Goal: Task Accomplishment & Management: Manage account settings

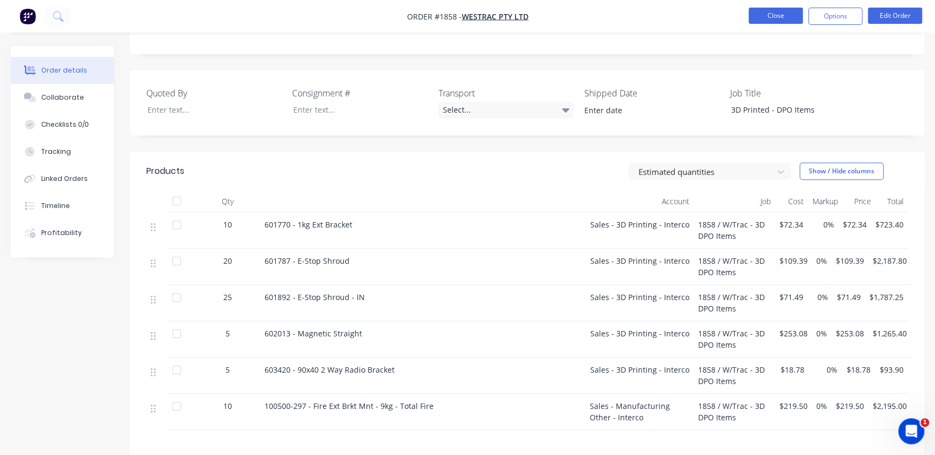
click at [770, 21] on button "Close" at bounding box center [776, 16] width 54 height 16
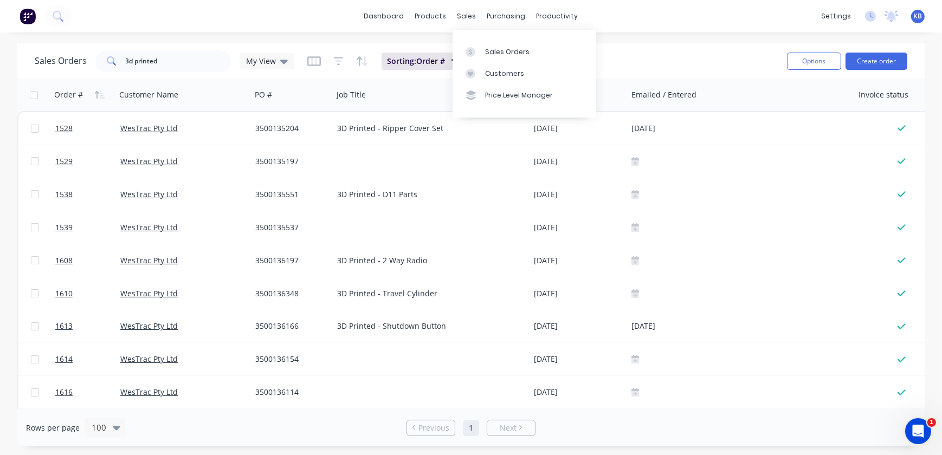
drag, startPoint x: 476, startPoint y: 17, endPoint x: 476, endPoint y: 30, distance: 12.5
click at [476, 17] on div "sales" at bounding box center [467, 16] width 30 height 16
click at [481, 43] on link "Sales Orders" at bounding box center [525, 52] width 144 height 22
drag, startPoint x: 191, startPoint y: 61, endPoint x: 106, endPoint y: 63, distance: 85.1
click at [107, 63] on div "3d printed" at bounding box center [163, 61] width 136 height 22
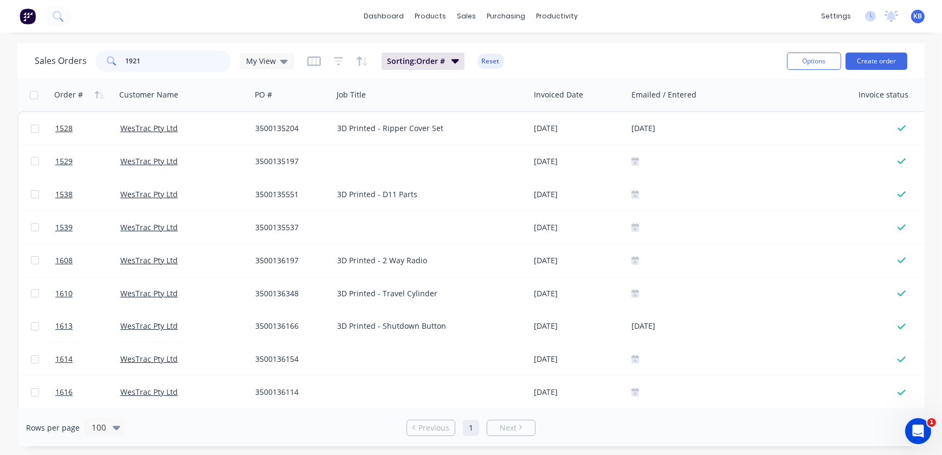
type input "1921"
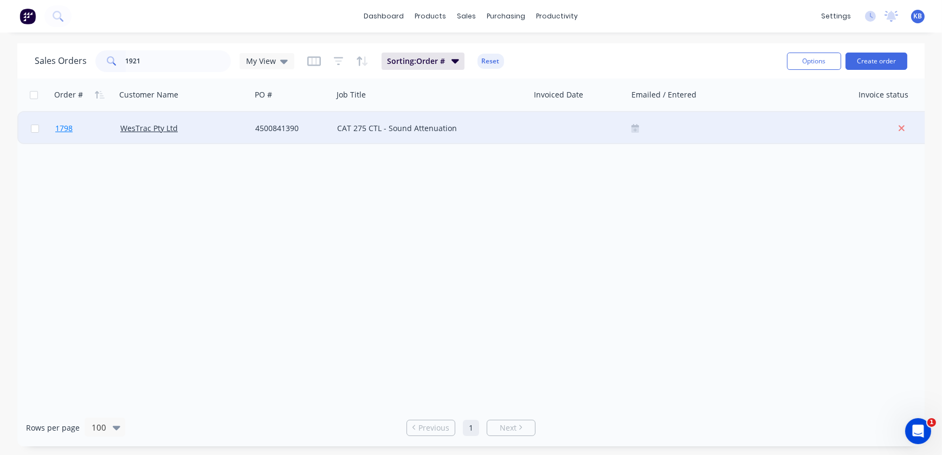
click at [66, 125] on span "1798" at bounding box center [63, 128] width 17 height 11
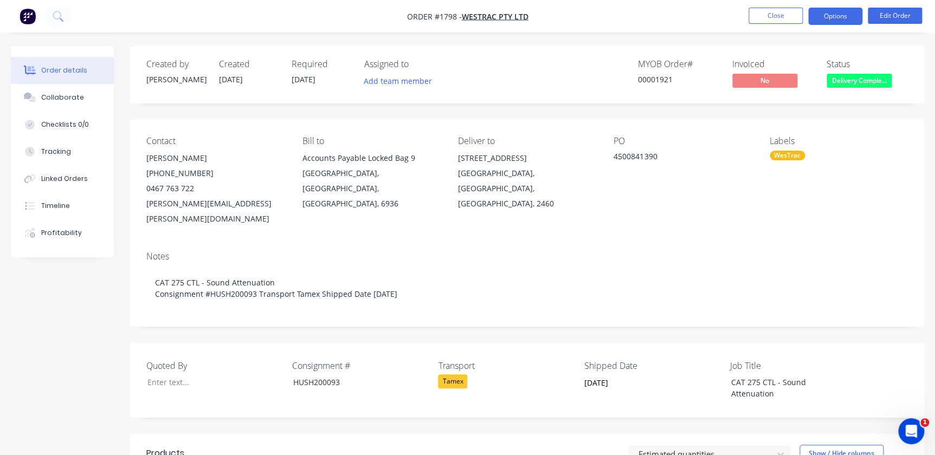
click at [854, 13] on button "Options" at bounding box center [835, 16] width 54 height 17
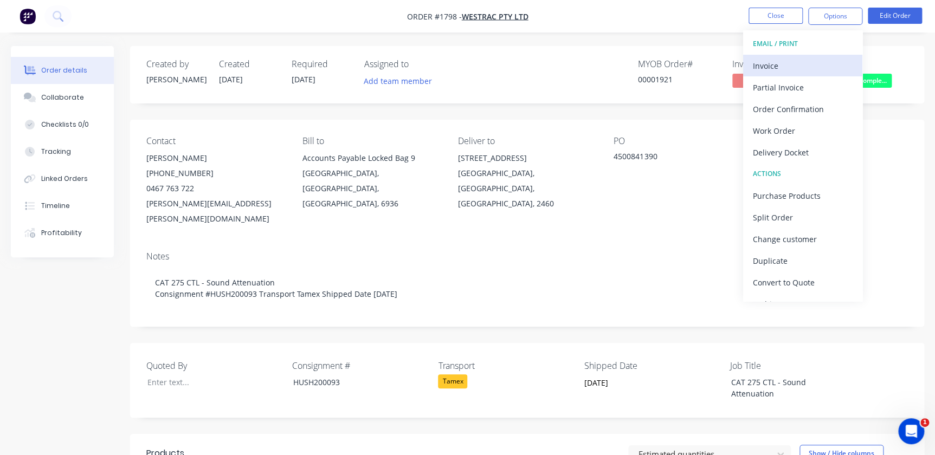
click at [788, 70] on div "Invoice" at bounding box center [803, 66] width 100 height 16
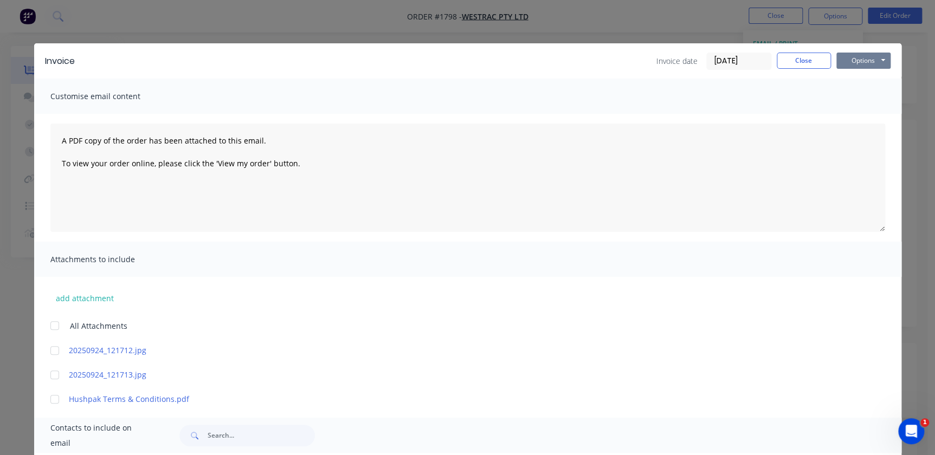
click at [873, 61] on button "Options" at bounding box center [863, 61] width 54 height 16
click at [850, 105] on button "Print" at bounding box center [870, 98] width 69 height 18
click at [797, 67] on button "Close" at bounding box center [804, 61] width 54 height 16
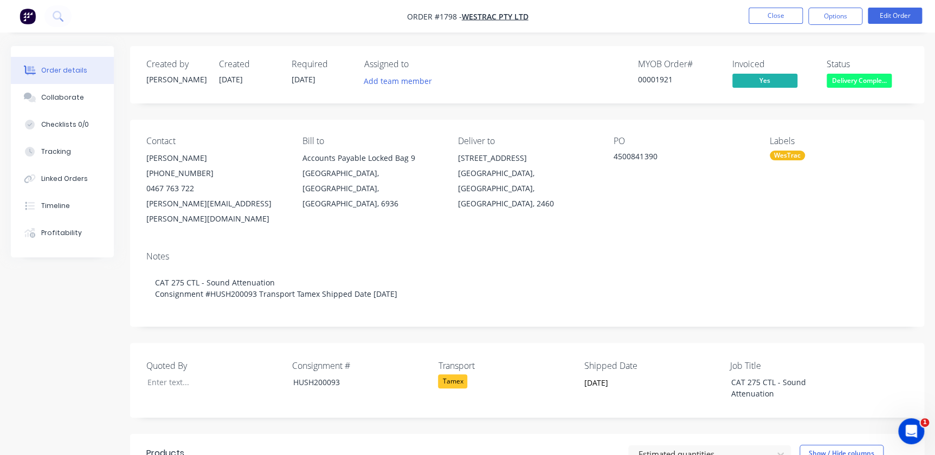
click at [879, 79] on span "Delivery Comple..." at bounding box center [859, 81] width 65 height 14
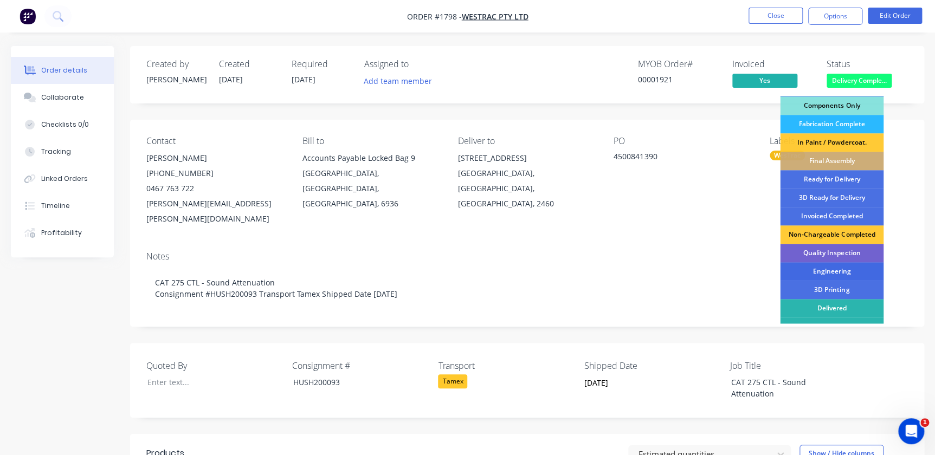
scroll to position [147, 0]
click at [821, 212] on div "Invoiced Completed" at bounding box center [832, 216] width 104 height 18
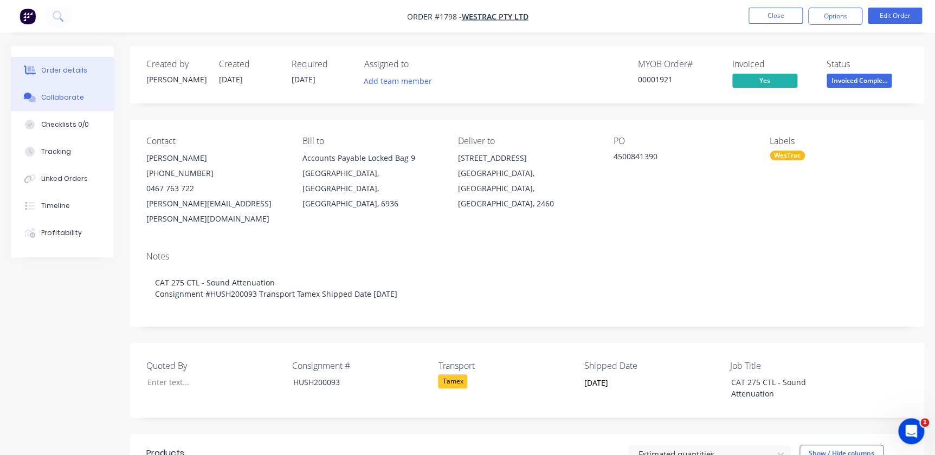
click at [65, 104] on button "Collaborate" at bounding box center [62, 97] width 103 height 27
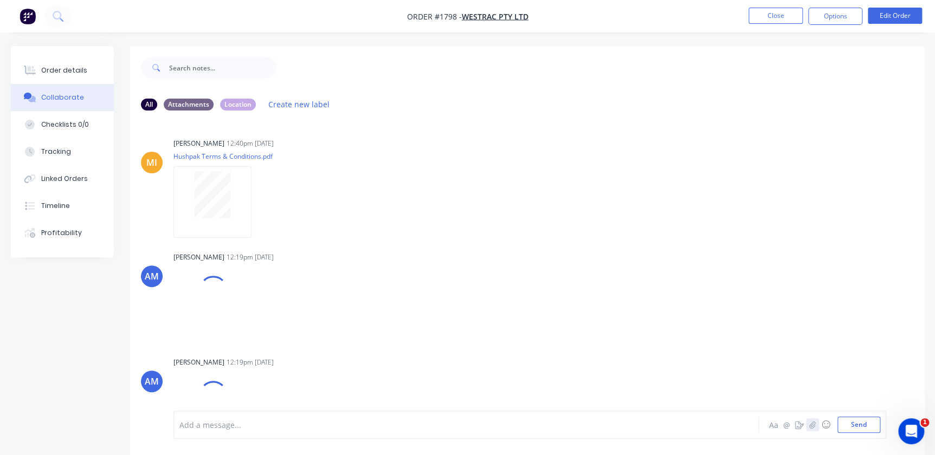
click at [810, 427] on icon "button" at bounding box center [812, 425] width 7 height 8
click at [858, 425] on button "Send" at bounding box center [858, 425] width 43 height 16
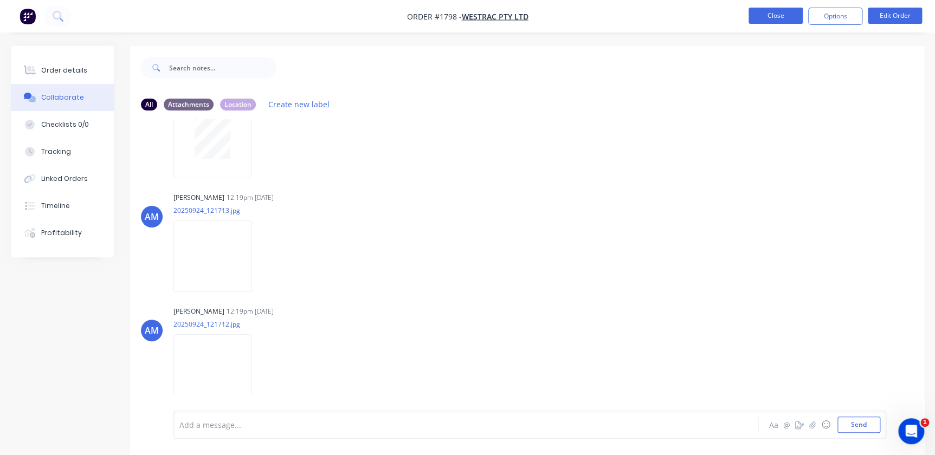
click at [779, 9] on button "Close" at bounding box center [776, 16] width 54 height 16
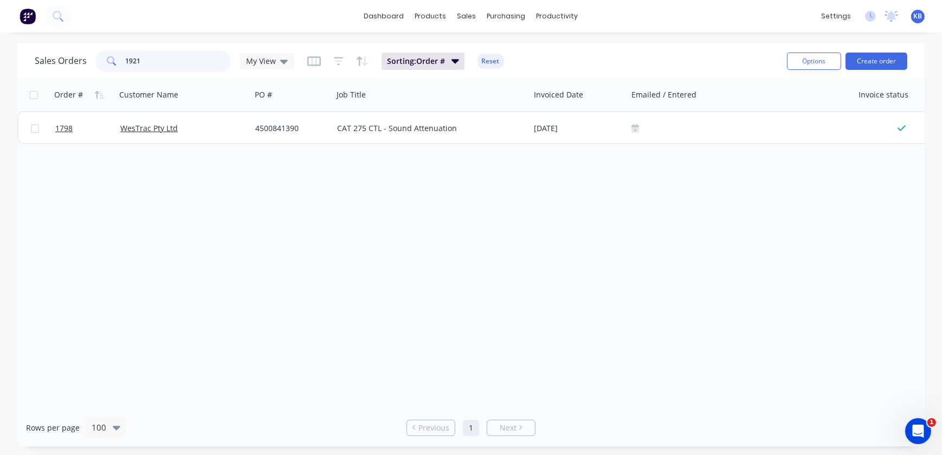
drag, startPoint x: 163, startPoint y: 62, endPoint x: 74, endPoint y: 49, distance: 89.3
click at [75, 49] on div "Sales Orders 1921 My View Sorting: Order # Reset" at bounding box center [407, 61] width 744 height 27
type input "1877"
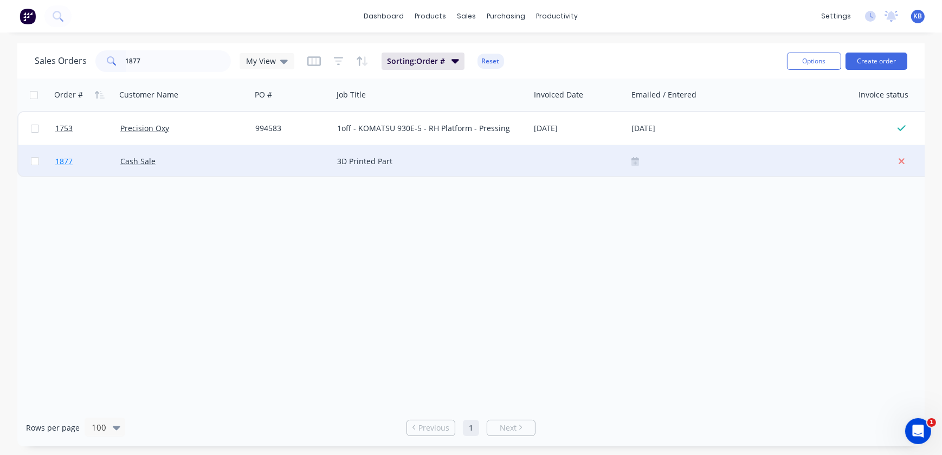
click at [62, 167] on link "1877" at bounding box center [87, 161] width 65 height 33
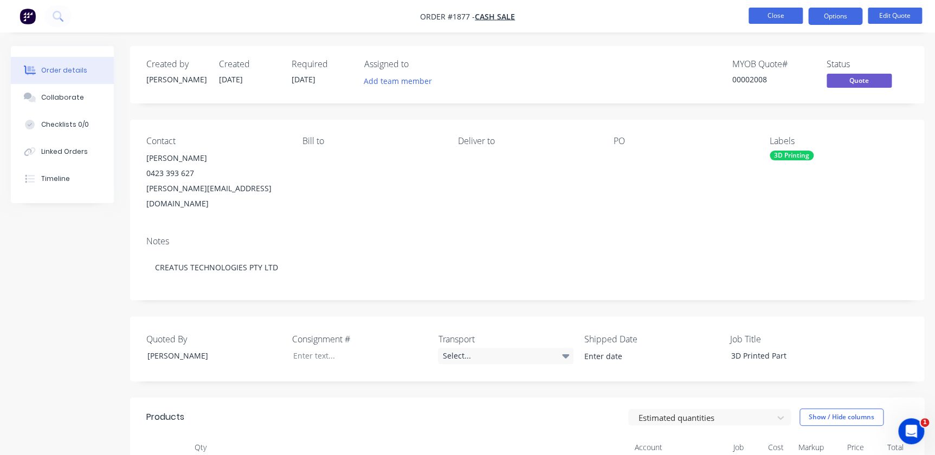
click at [770, 18] on button "Close" at bounding box center [776, 16] width 54 height 16
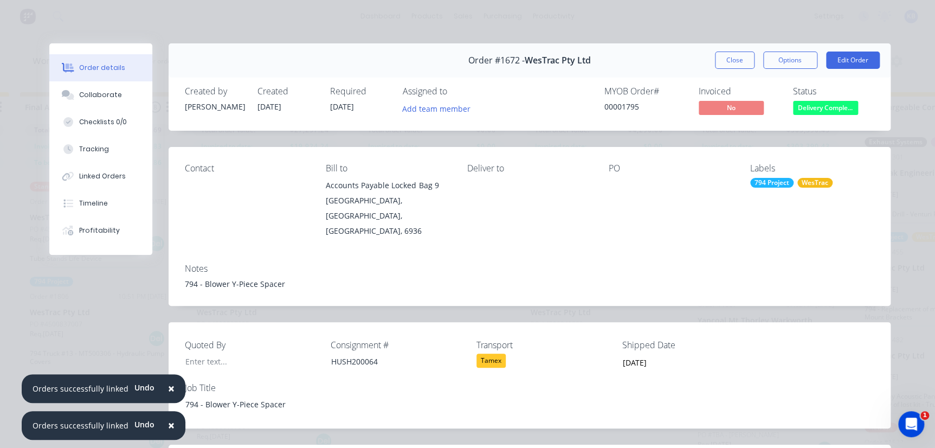
scroll to position [390, 0]
click at [726, 54] on button "Close" at bounding box center [735, 59] width 40 height 17
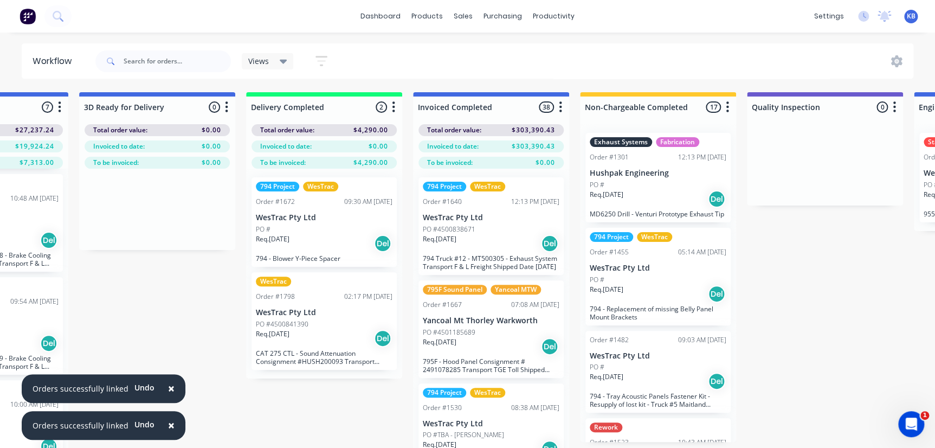
scroll to position [0, 2052]
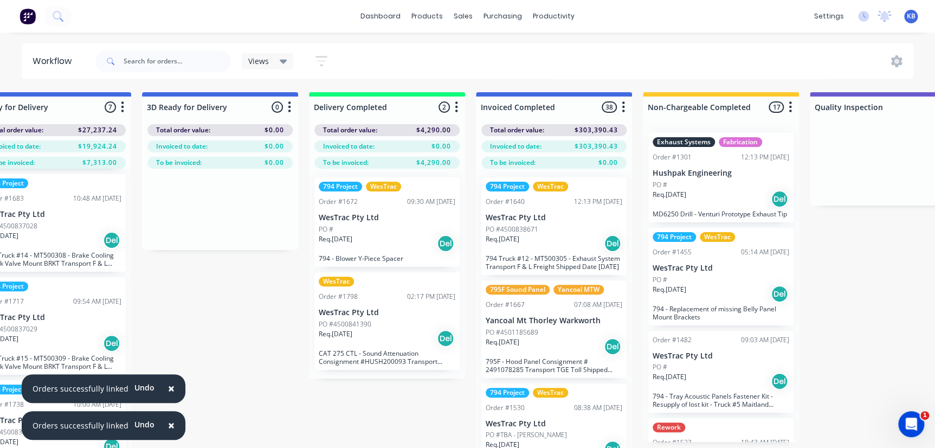
click at [359, 363] on p "CAT 275 CTL - Sound Attenuation Consignment #HUSH200093 Transport Tamex Shipped…" at bounding box center [387, 357] width 137 height 16
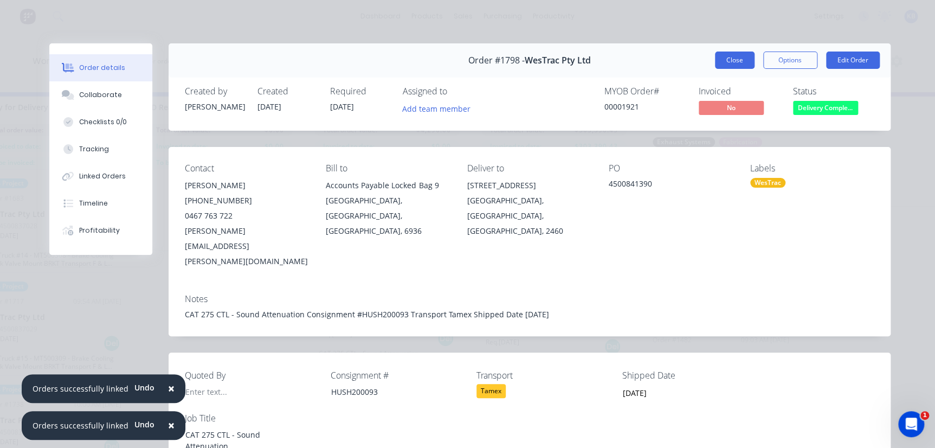
click at [744, 63] on button "Close" at bounding box center [735, 59] width 40 height 17
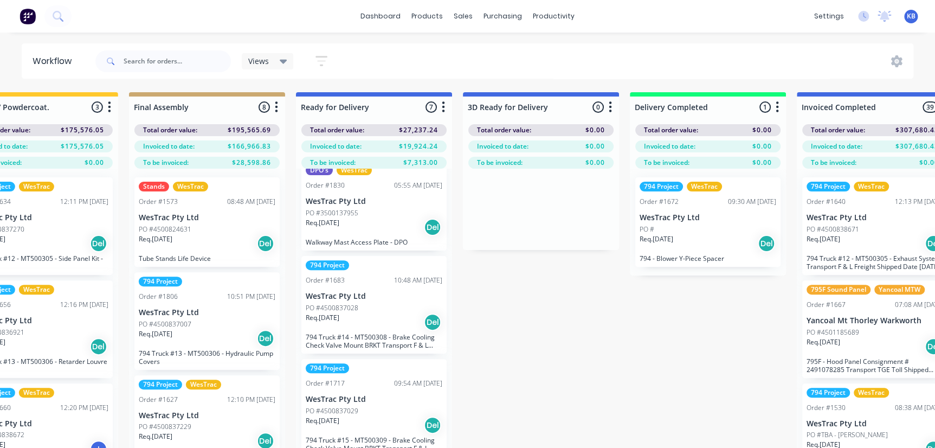
scroll to position [390, 0]
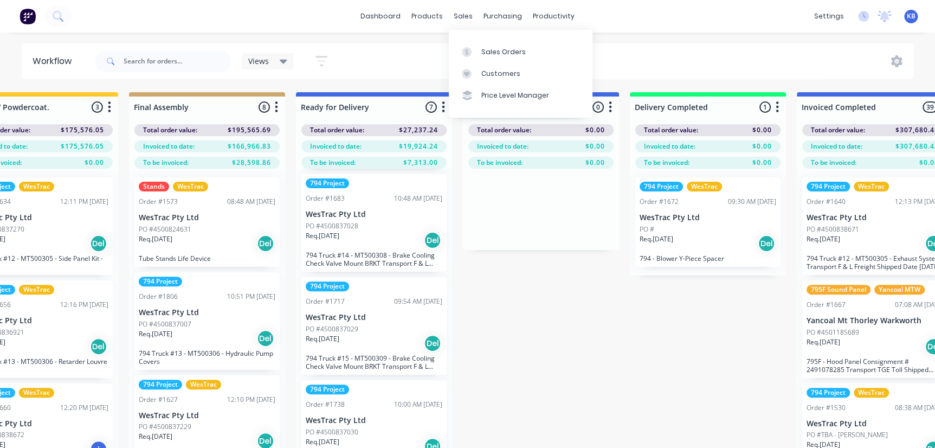
drag, startPoint x: 450, startPoint y: 19, endPoint x: 468, endPoint y: 34, distance: 23.5
click at [450, 19] on div "sales" at bounding box center [463, 16] width 30 height 16
click at [475, 38] on div "Sales Orders Customers Price Level Manager" at bounding box center [521, 73] width 144 height 87
click at [476, 42] on link "Sales Orders" at bounding box center [521, 52] width 144 height 22
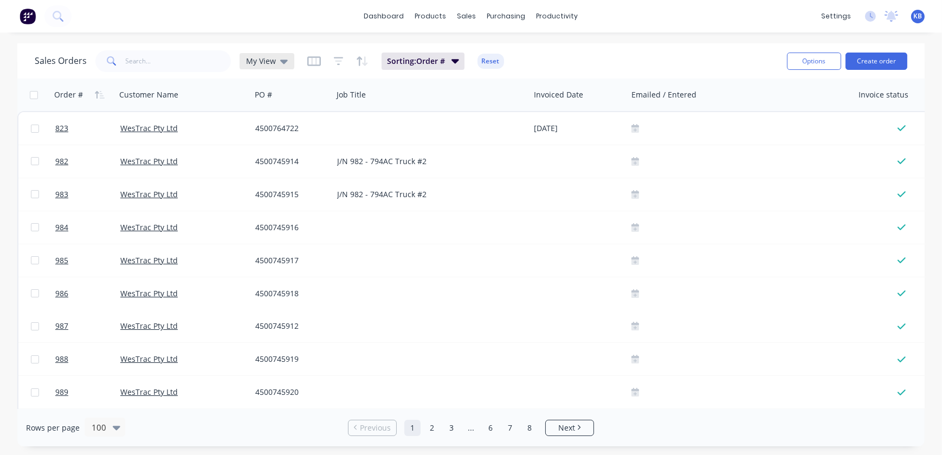
click at [286, 62] on div "My View" at bounding box center [267, 61] width 55 height 16
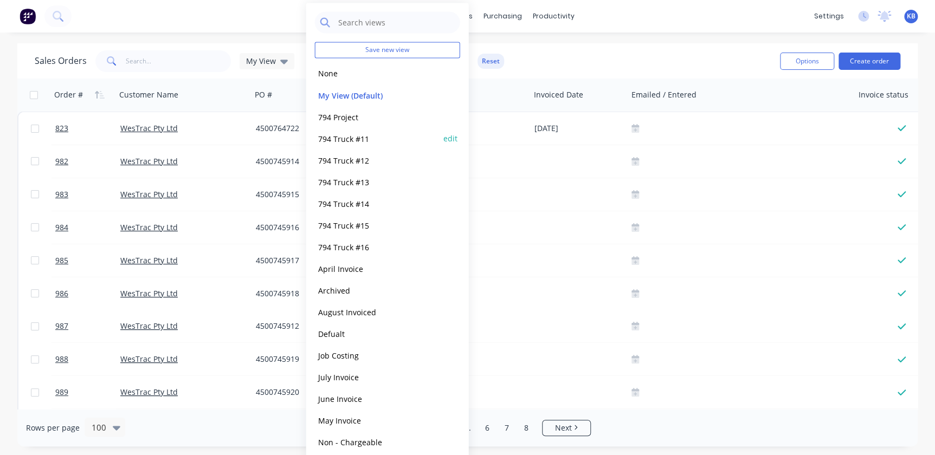
click at [357, 144] on button "794 Truck #11" at bounding box center [377, 138] width 124 height 12
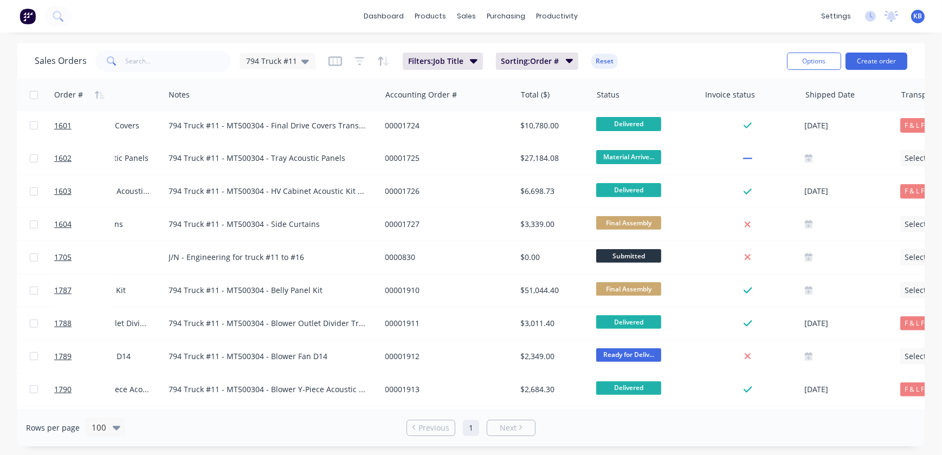
scroll to position [542, 365]
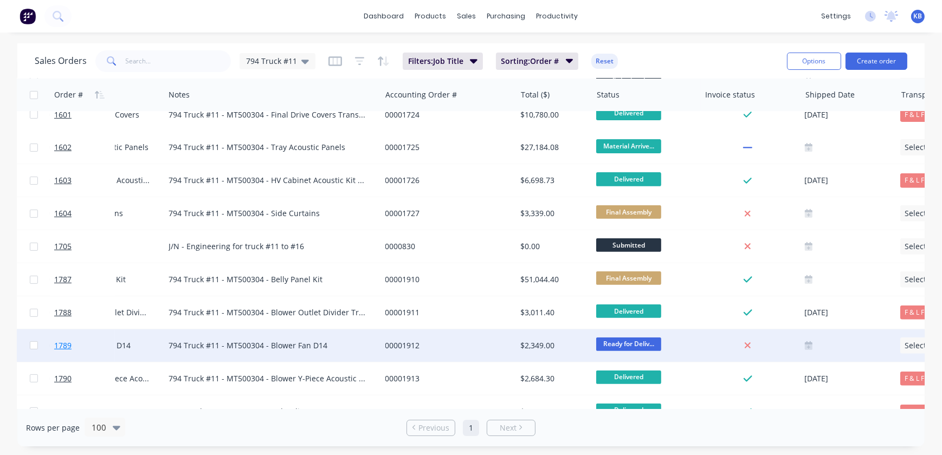
click at [79, 348] on link "1789" at bounding box center [86, 346] width 65 height 33
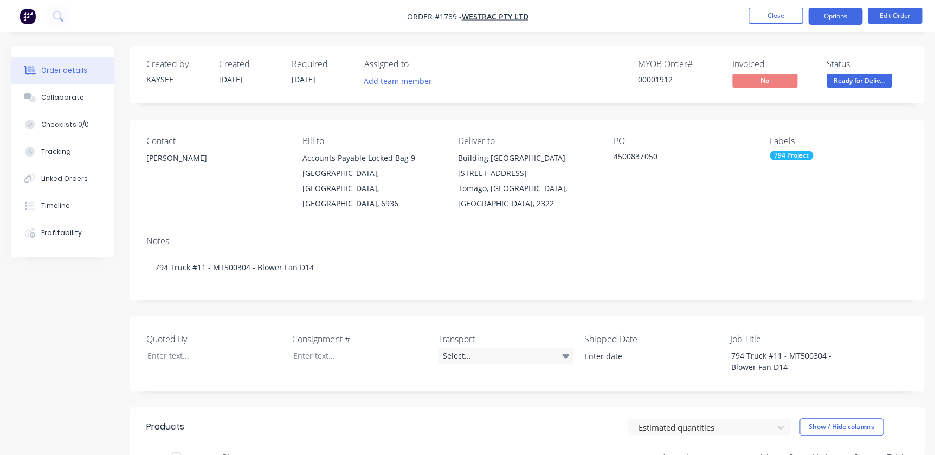
click at [810, 17] on button "Options" at bounding box center [835, 16] width 54 height 17
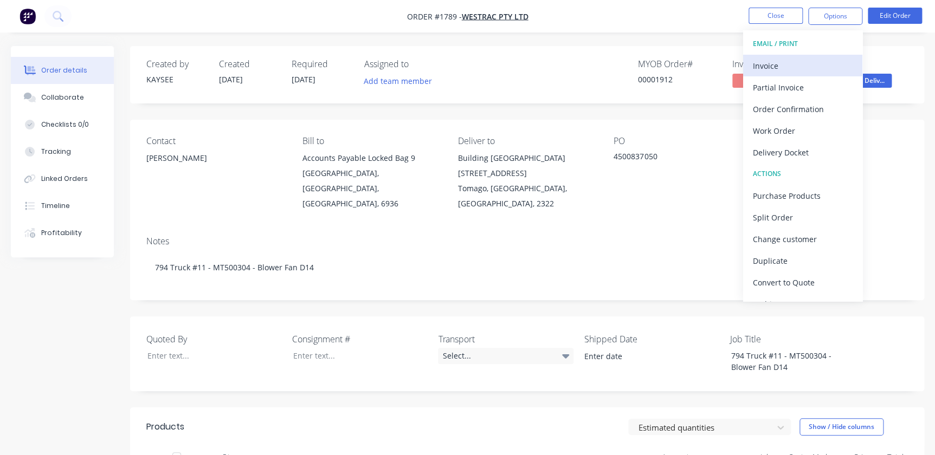
click at [774, 69] on div "Invoice" at bounding box center [803, 66] width 100 height 16
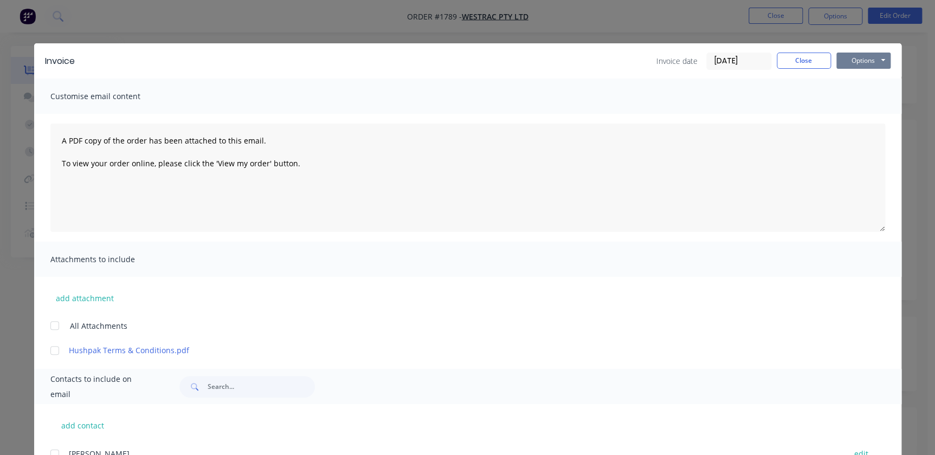
click at [858, 67] on button "Options" at bounding box center [863, 61] width 54 height 16
click at [862, 96] on button "Print" at bounding box center [870, 98] width 69 height 18
click at [797, 61] on button "Close" at bounding box center [804, 61] width 54 height 16
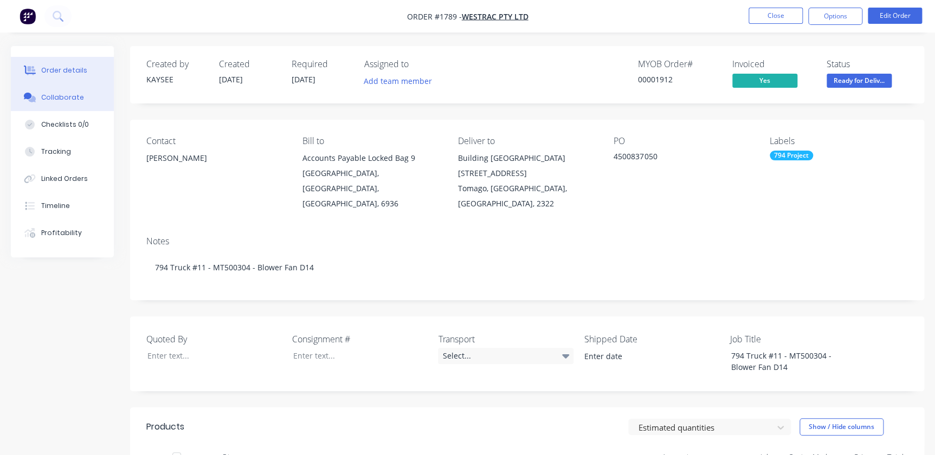
click at [85, 103] on button "Collaborate" at bounding box center [62, 97] width 103 height 27
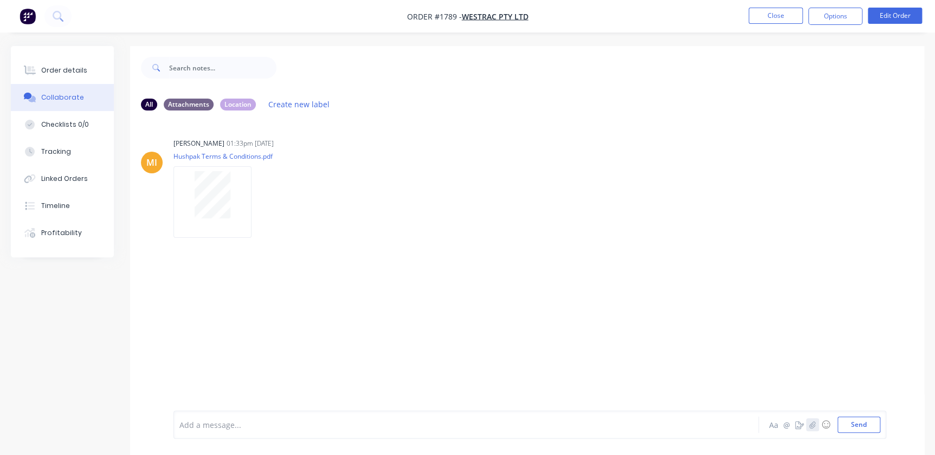
click at [813, 420] on button "button" at bounding box center [812, 424] width 13 height 13
click at [863, 427] on button "Send" at bounding box center [858, 425] width 43 height 16
click at [761, 16] on button "Close" at bounding box center [776, 16] width 54 height 16
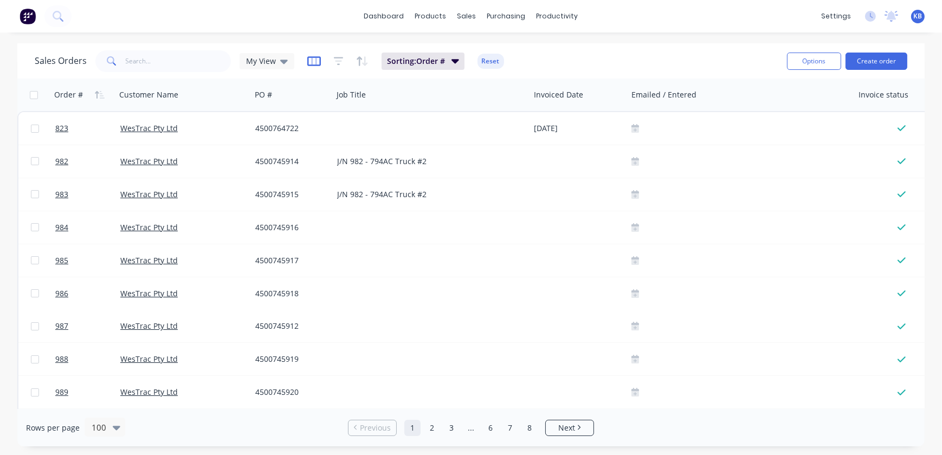
click at [315, 63] on icon "button" at bounding box center [314, 61] width 14 height 11
click at [285, 63] on icon at bounding box center [284, 61] width 8 height 12
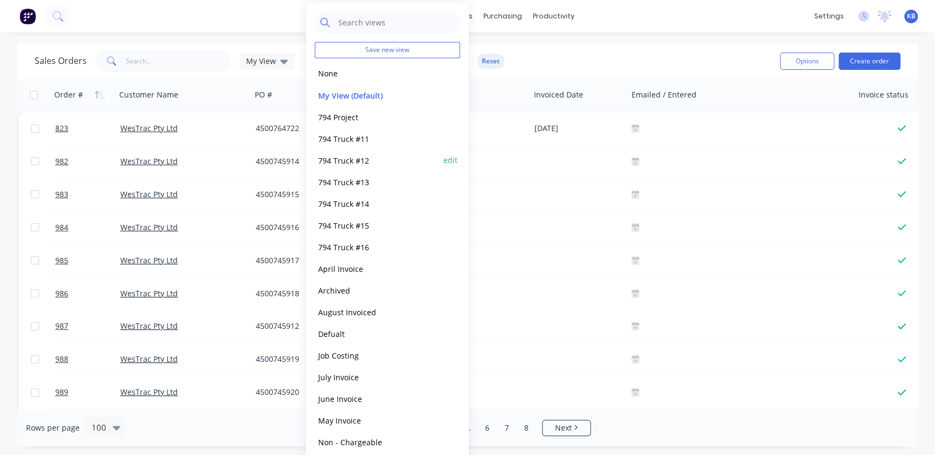
click at [363, 159] on button "794 Truck #12" at bounding box center [377, 160] width 124 height 12
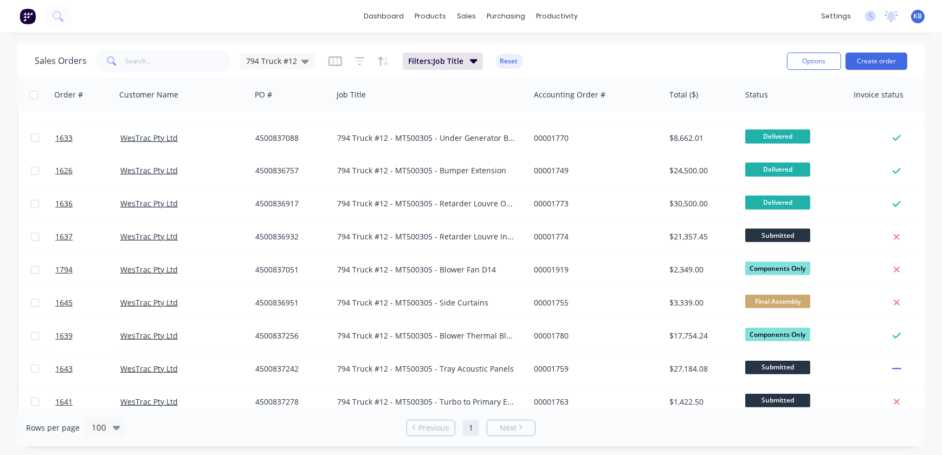
scroll to position [532, 0]
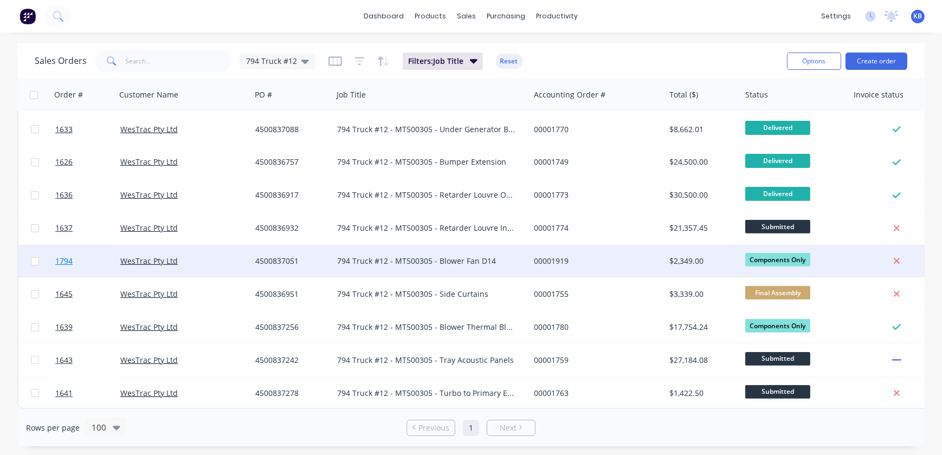
click at [68, 257] on span "1794" at bounding box center [63, 261] width 17 height 11
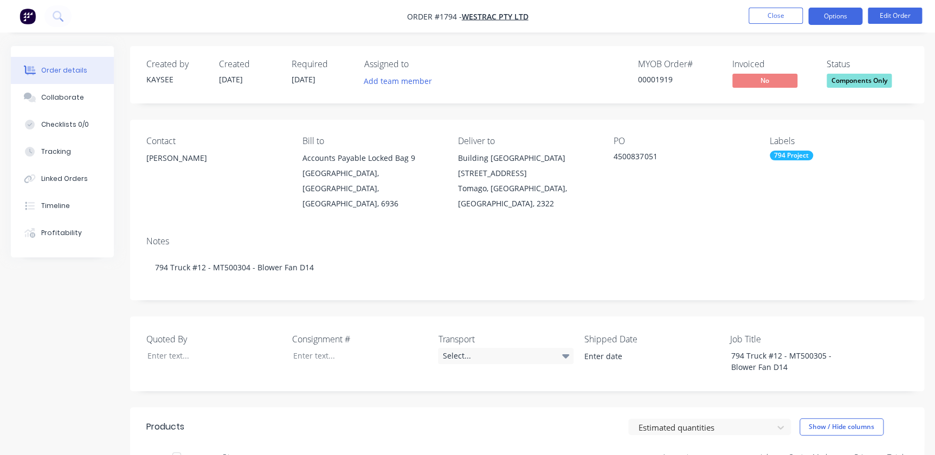
click at [850, 15] on button "Options" at bounding box center [835, 16] width 54 height 17
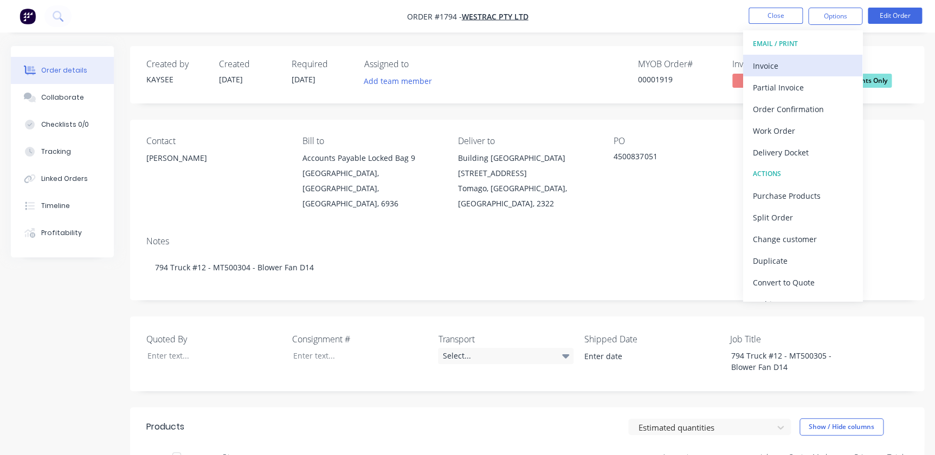
click at [789, 69] on div "Invoice" at bounding box center [803, 66] width 100 height 16
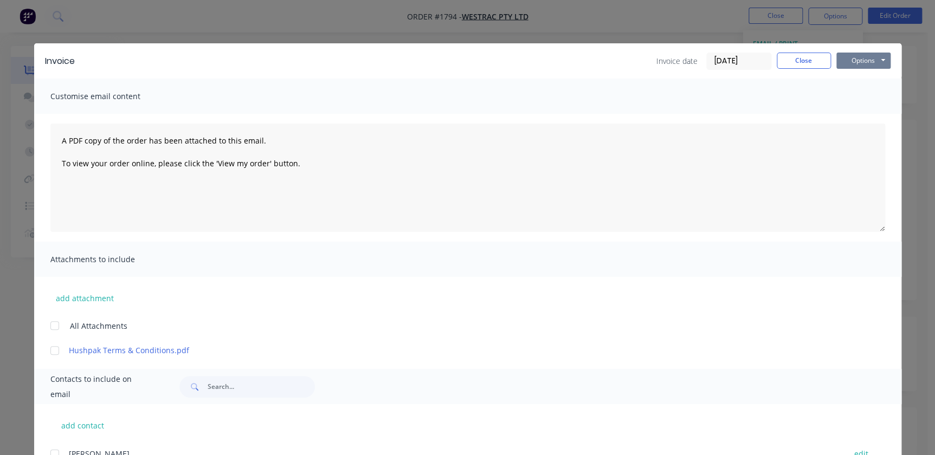
click at [879, 63] on button "Options" at bounding box center [863, 61] width 54 height 16
click at [876, 91] on button "Print" at bounding box center [870, 98] width 69 height 18
click at [794, 62] on button "Close" at bounding box center [804, 61] width 54 height 16
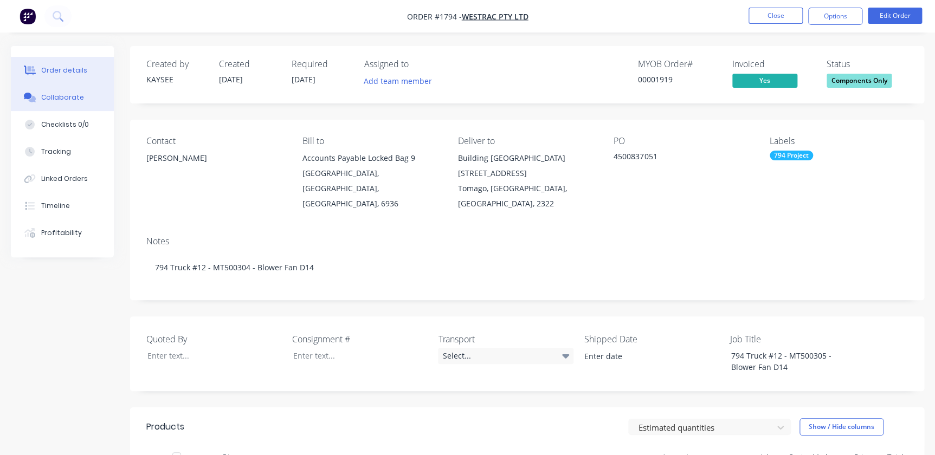
click at [58, 108] on button "Collaborate" at bounding box center [62, 97] width 103 height 27
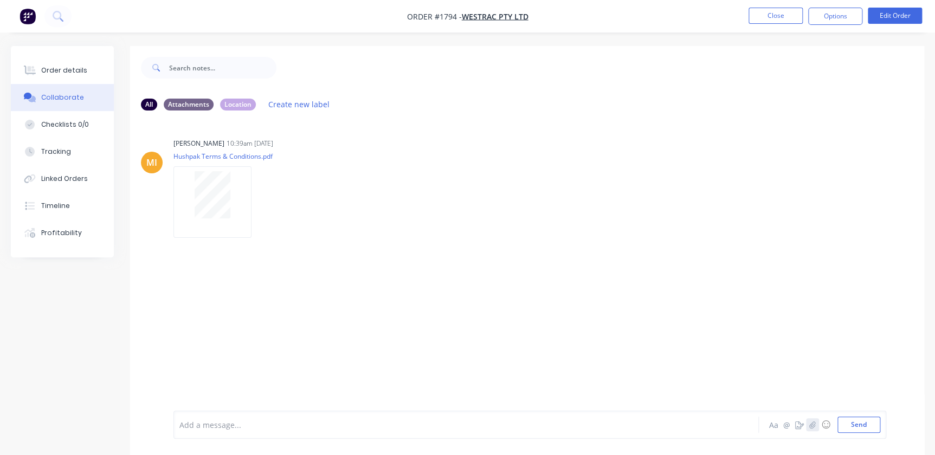
click at [813, 420] on button "button" at bounding box center [812, 424] width 13 height 13
click at [861, 425] on button "Send" at bounding box center [858, 425] width 43 height 16
click at [770, 16] on button "Close" at bounding box center [776, 16] width 54 height 16
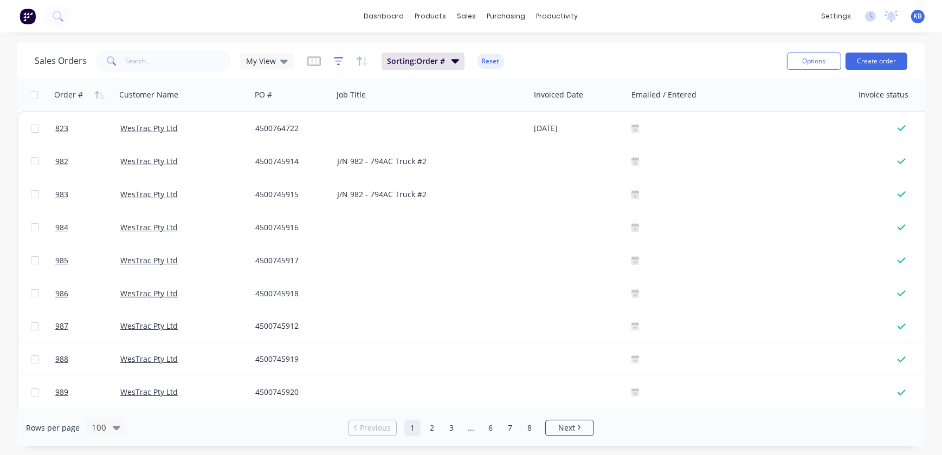
click at [336, 61] on icon "button" at bounding box center [338, 61] width 7 height 2
click at [190, 69] on input "text" at bounding box center [179, 61] width 106 height 22
type input "1919"
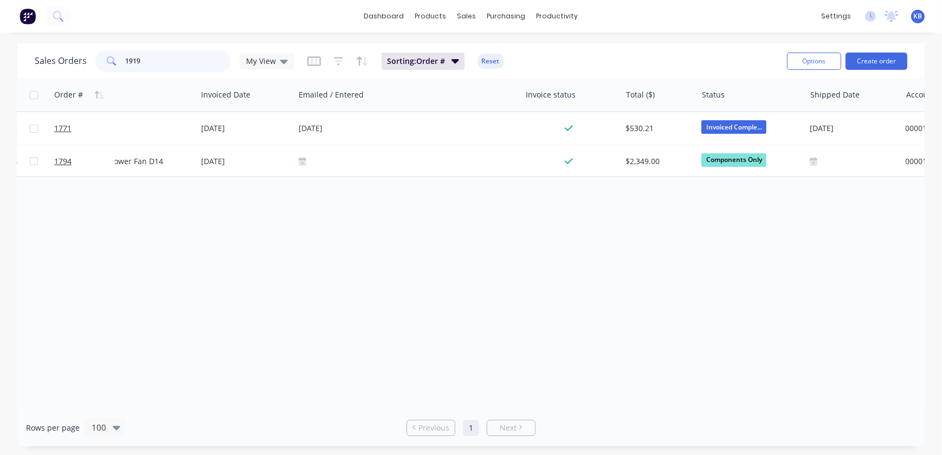
scroll to position [0, 336]
drag, startPoint x: 177, startPoint y: 69, endPoint x: 80, endPoint y: 66, distance: 97.1
click at [80, 66] on div "Sales Orders 1919 My View" at bounding box center [165, 61] width 260 height 22
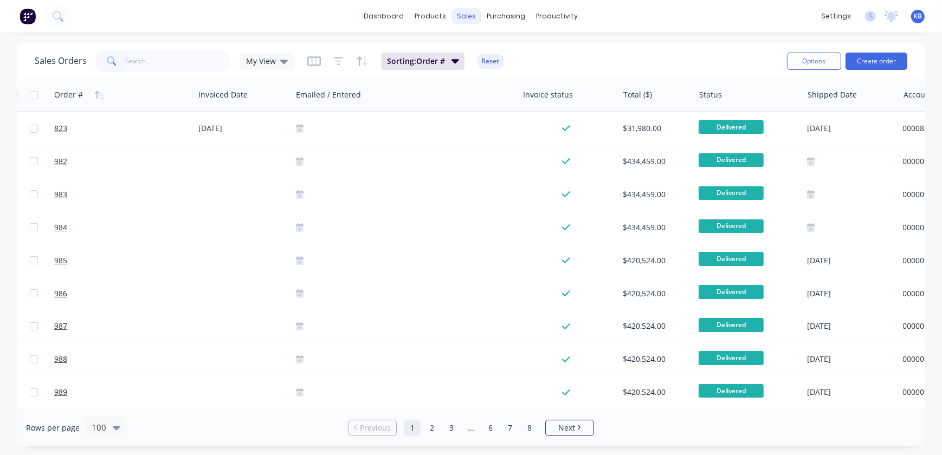
click at [457, 16] on div "sales" at bounding box center [467, 16] width 30 height 16
click at [278, 57] on div "My View" at bounding box center [267, 61] width 42 height 10
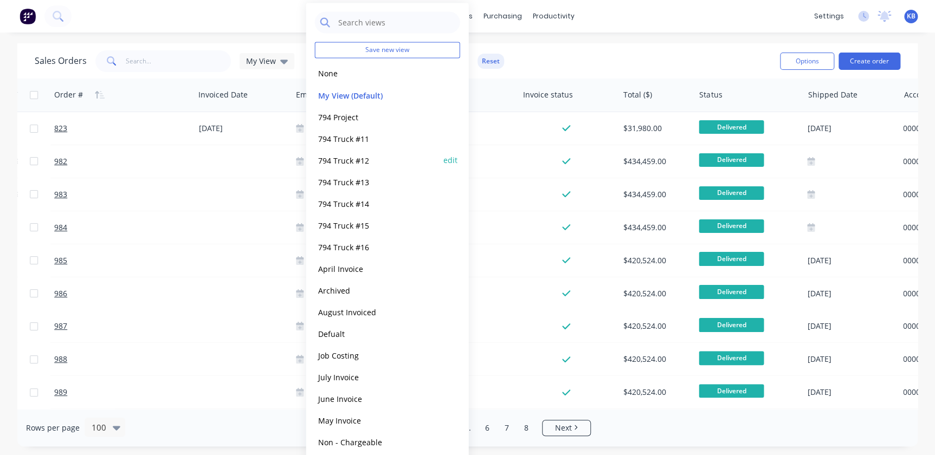
click at [377, 159] on button "794 Truck #12" at bounding box center [377, 160] width 124 height 12
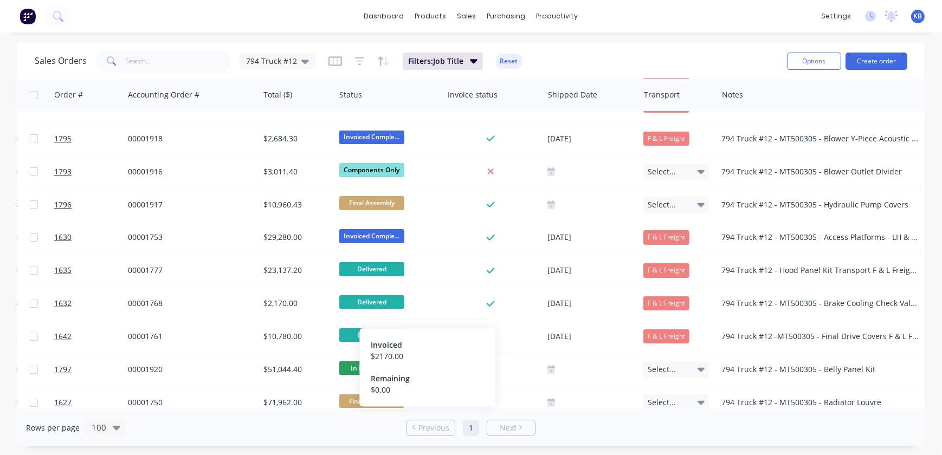
scroll to position [40, 406]
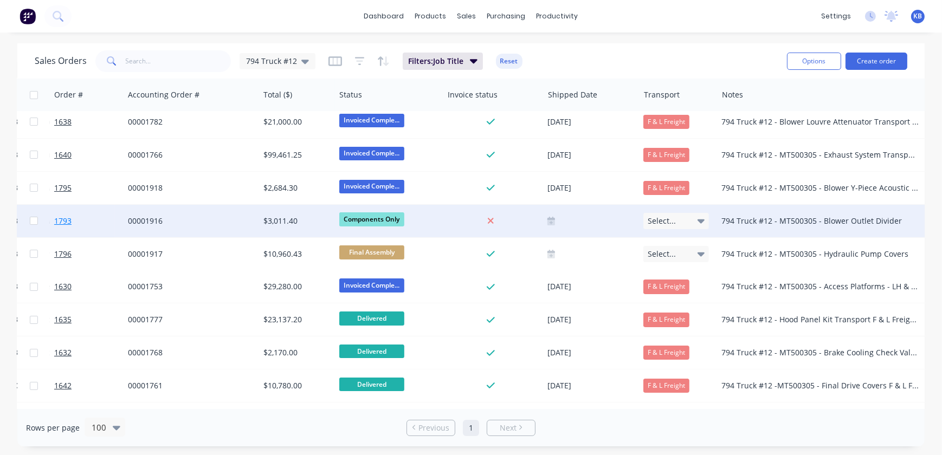
click at [59, 215] on link "1793" at bounding box center [86, 221] width 65 height 33
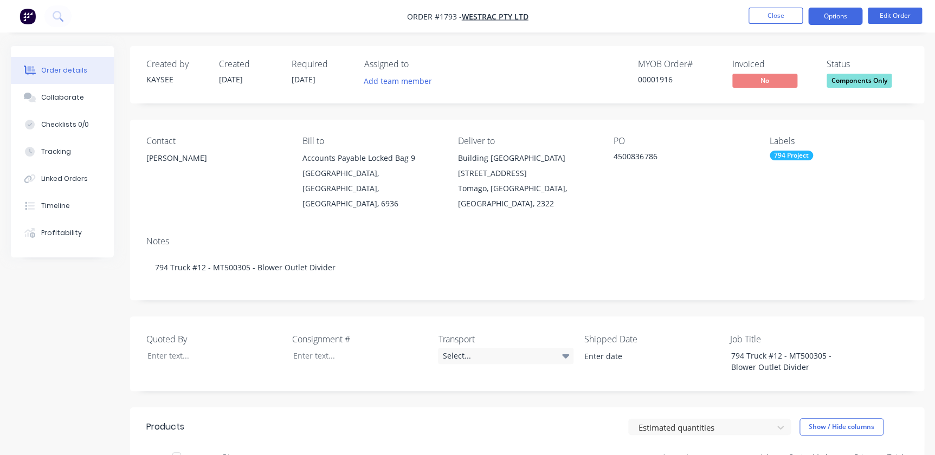
click at [840, 11] on button "Options" at bounding box center [835, 16] width 54 height 17
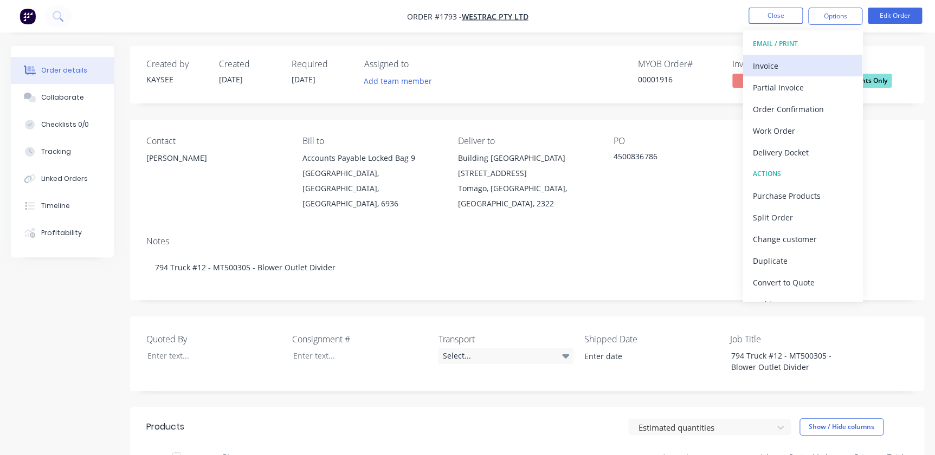
click at [785, 66] on div "Invoice" at bounding box center [803, 66] width 100 height 16
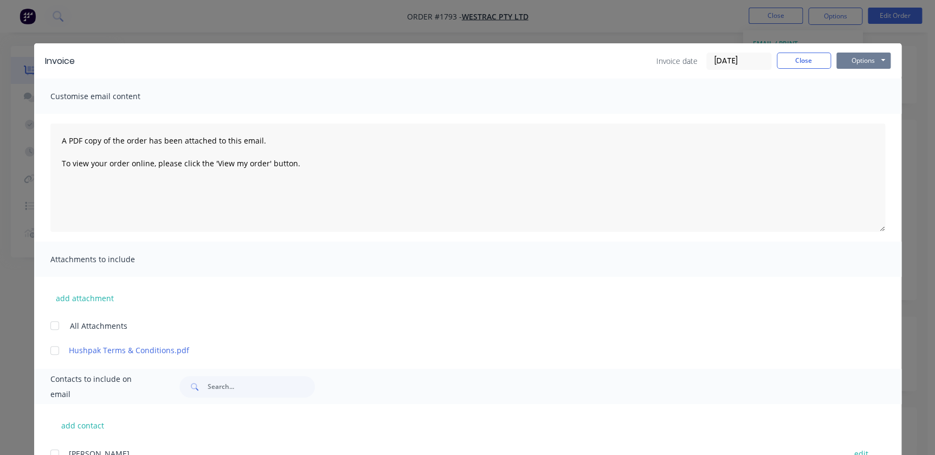
click at [855, 65] on button "Options" at bounding box center [863, 61] width 54 height 16
click at [859, 99] on button "Print" at bounding box center [870, 98] width 69 height 18
click at [792, 59] on button "Close" at bounding box center [804, 61] width 54 height 16
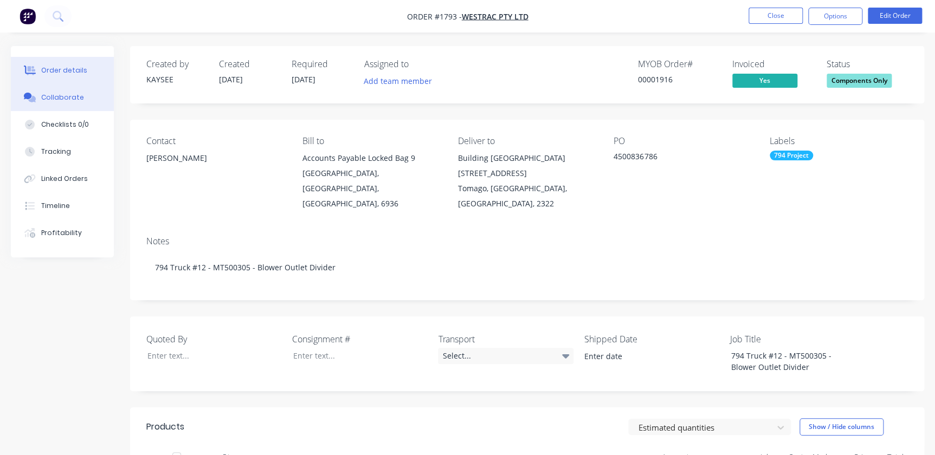
click at [53, 93] on div "Collaborate" at bounding box center [62, 98] width 43 height 10
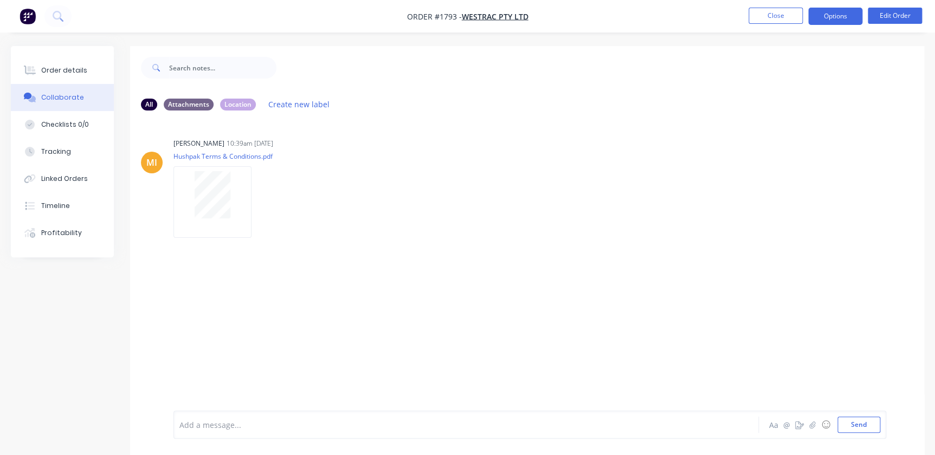
click at [842, 12] on button "Options" at bounding box center [835, 16] width 54 height 17
click at [818, 416] on div "Add a message... Aa @ ☺ Send" at bounding box center [529, 425] width 713 height 28
click at [815, 422] on icon "button" at bounding box center [812, 424] width 6 height 7
click at [862, 431] on button "Send" at bounding box center [858, 425] width 43 height 16
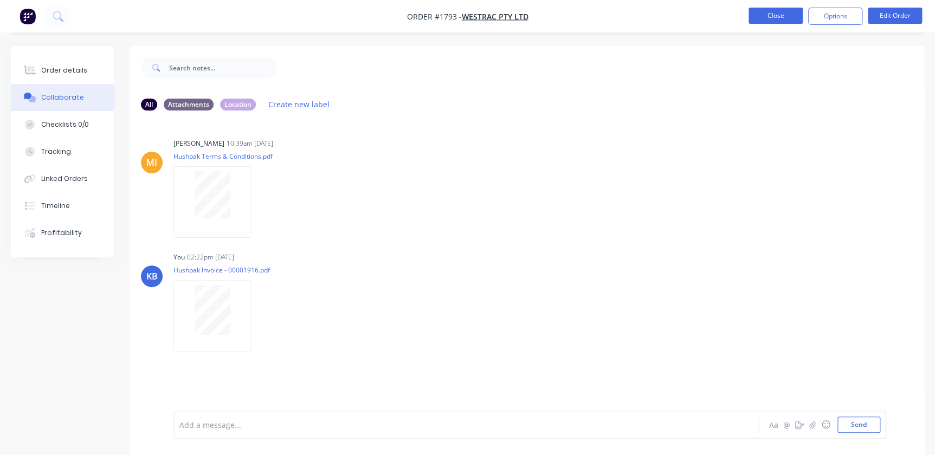
click at [765, 21] on button "Close" at bounding box center [776, 16] width 54 height 16
